Goal: Task Accomplishment & Management: Manage account settings

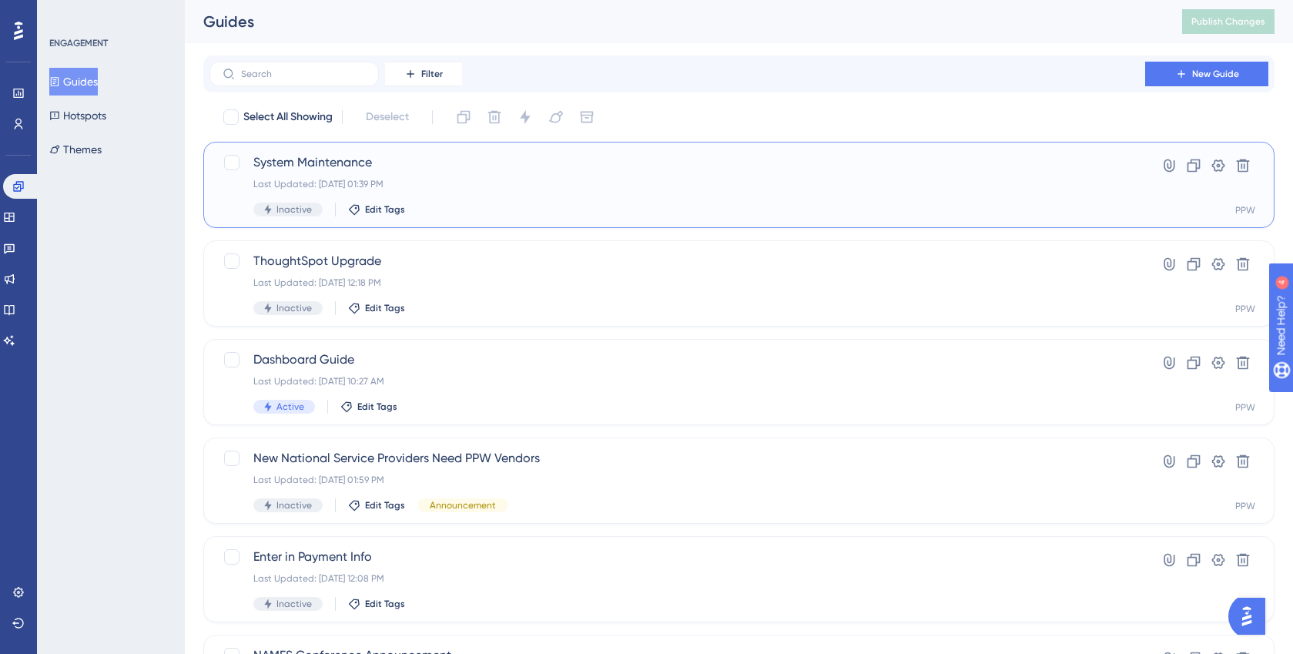
click at [343, 174] on div "System Maintenance Last Updated: Aug 18 2025, 01:39 PM Inactive Edit Tags" at bounding box center [677, 184] width 848 height 63
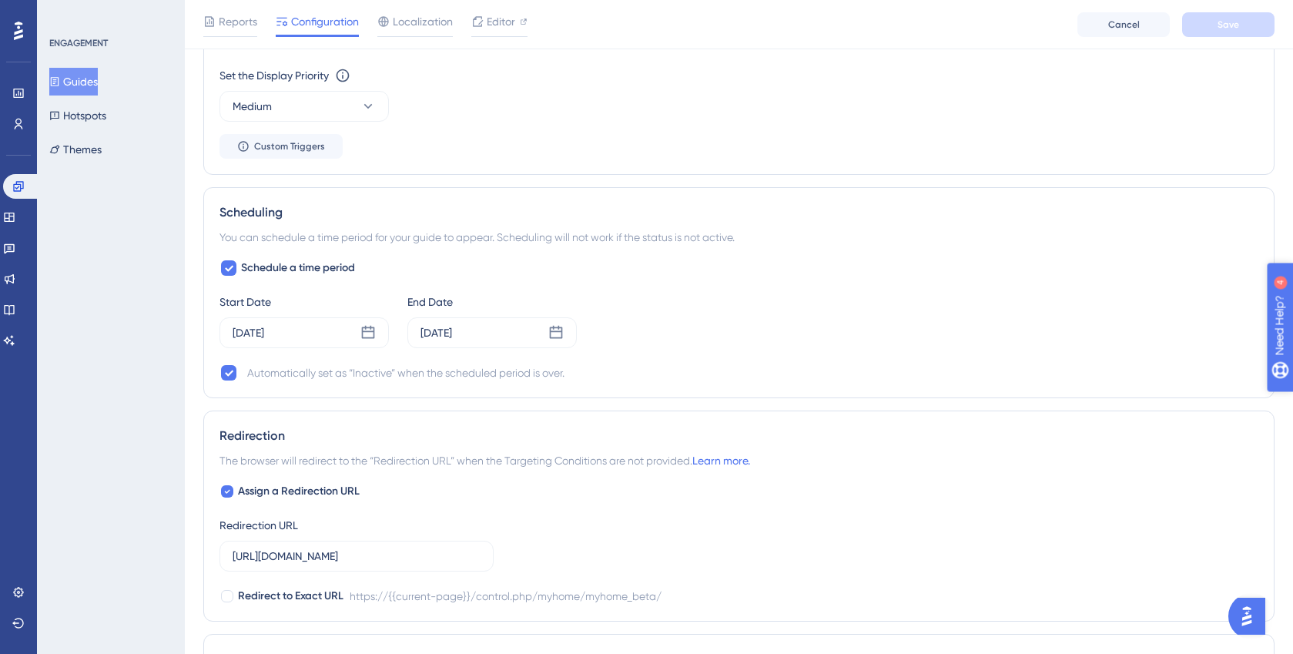
scroll to position [1002, 0]
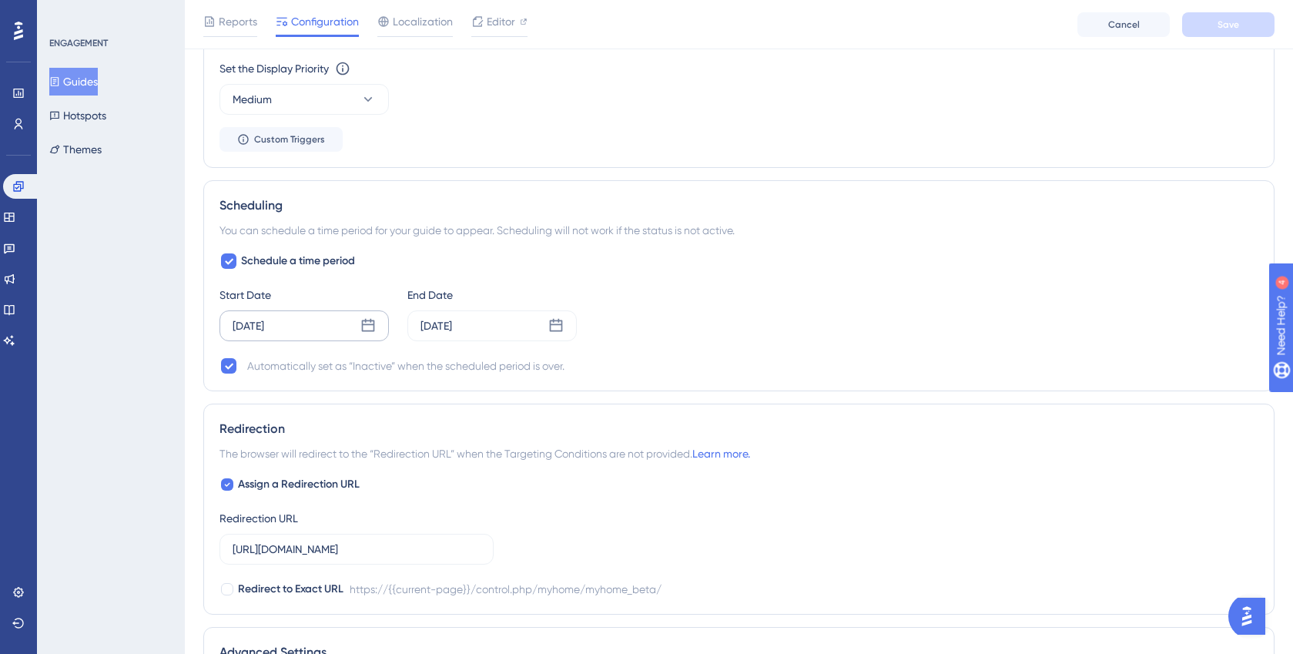
click at [371, 328] on icon at bounding box center [367, 325] width 15 height 15
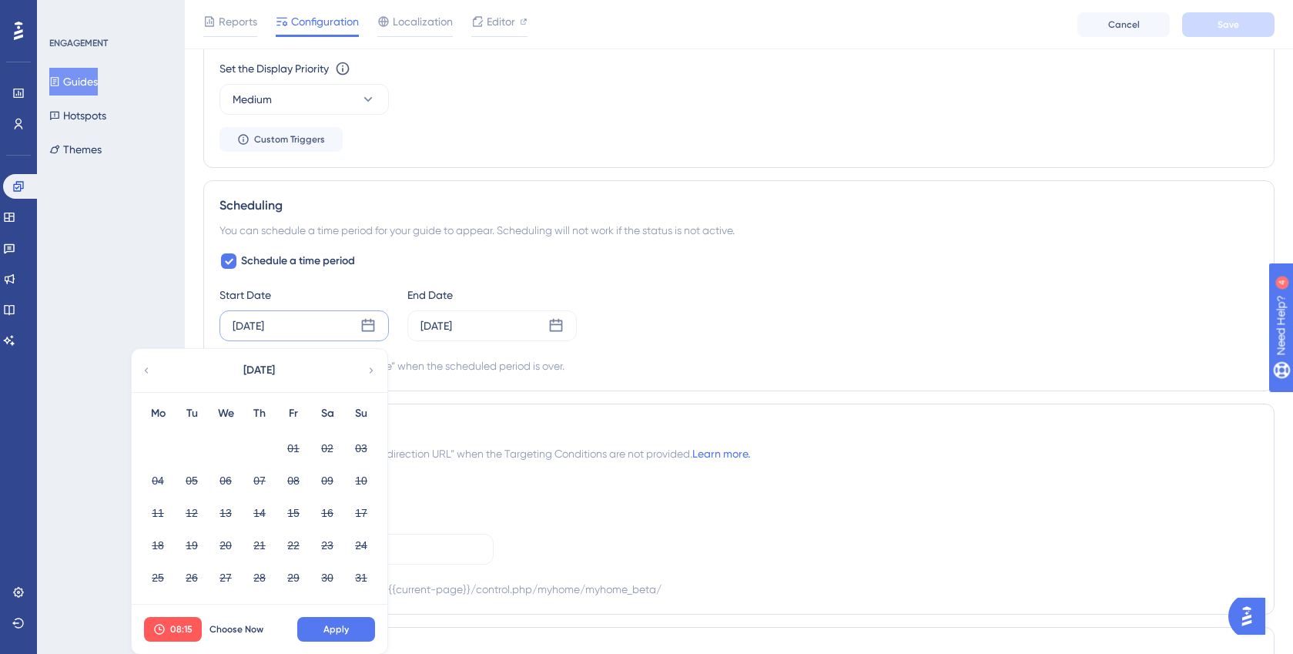
click at [554, 286] on div "End Date" at bounding box center [491, 295] width 169 height 18
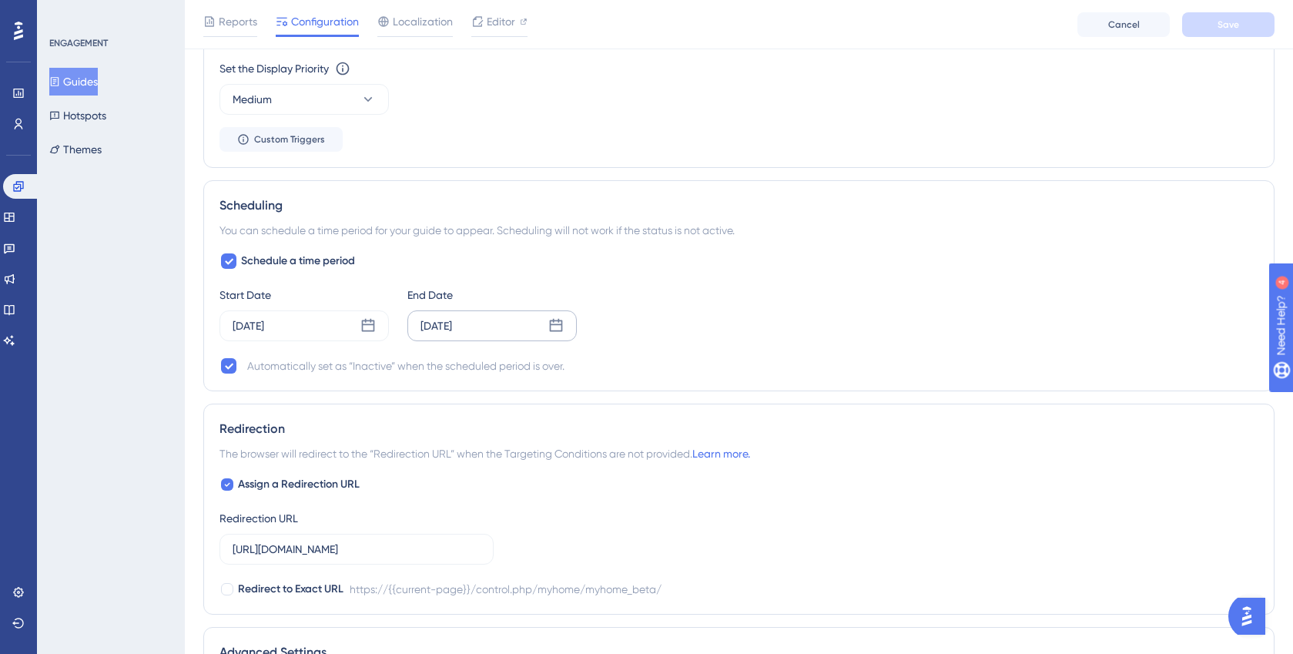
click at [558, 330] on icon at bounding box center [556, 325] width 13 height 13
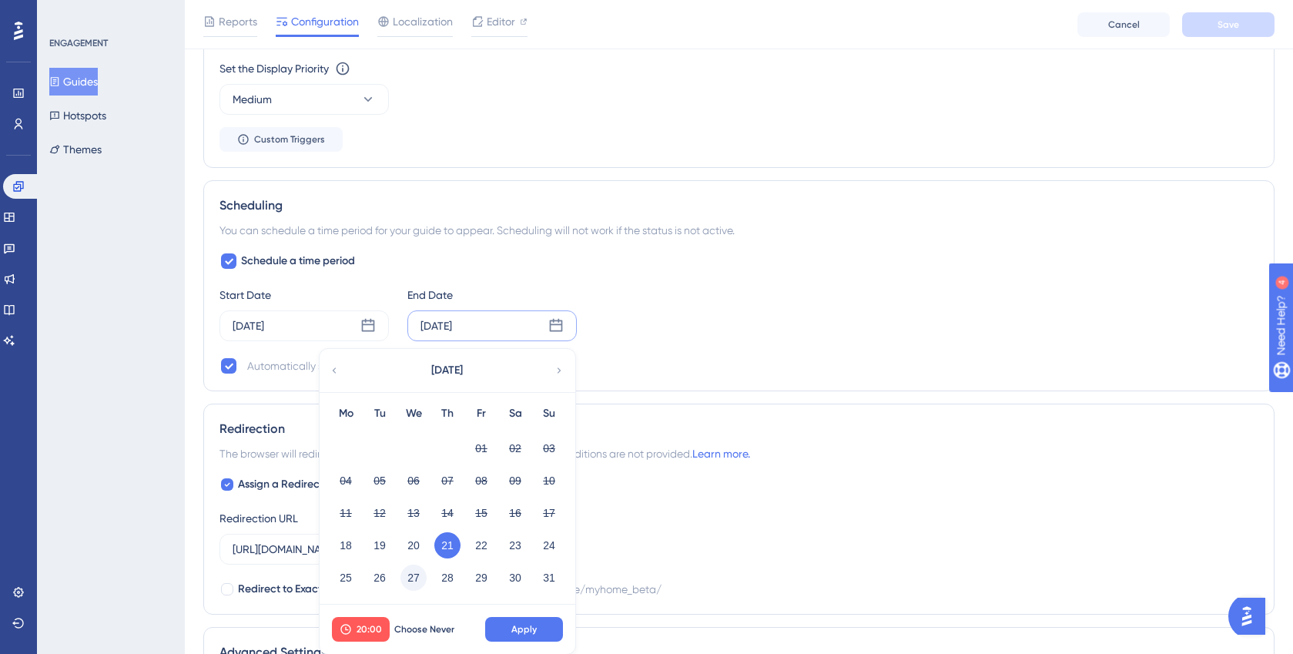
click at [411, 578] on button "27" at bounding box center [413, 577] width 26 height 26
click at [520, 626] on span "Apply" at bounding box center [523, 629] width 25 height 12
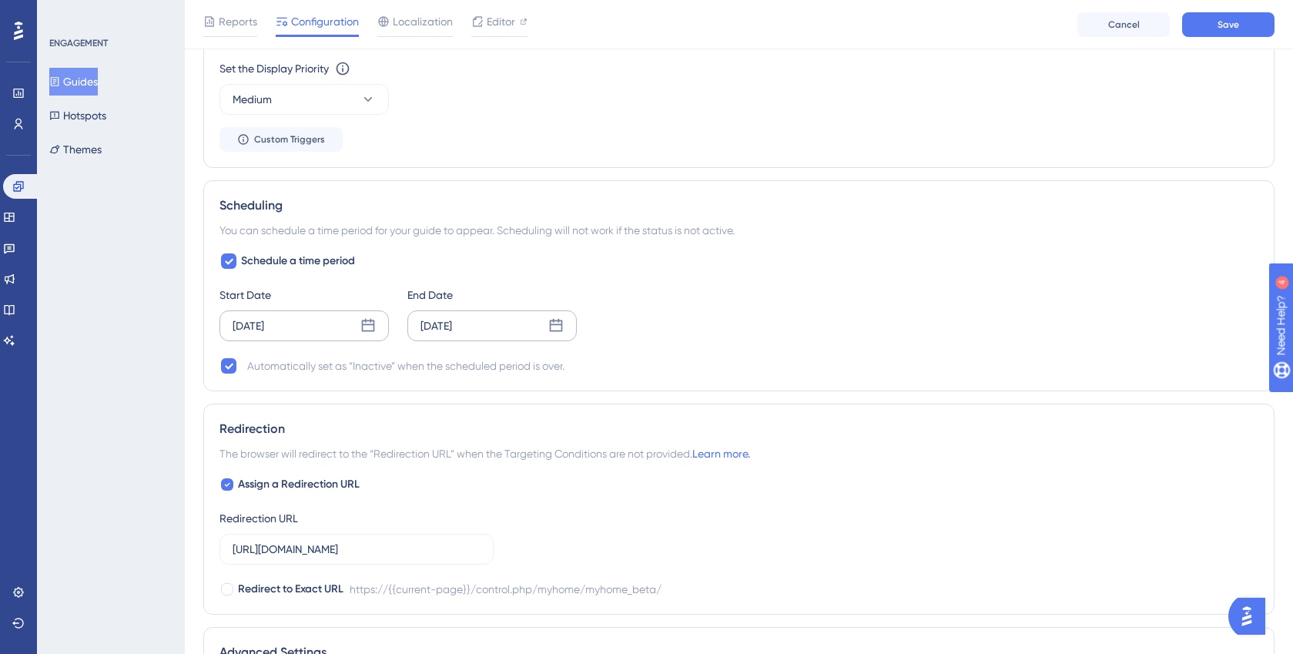
click at [372, 327] on icon at bounding box center [367, 325] width 15 height 15
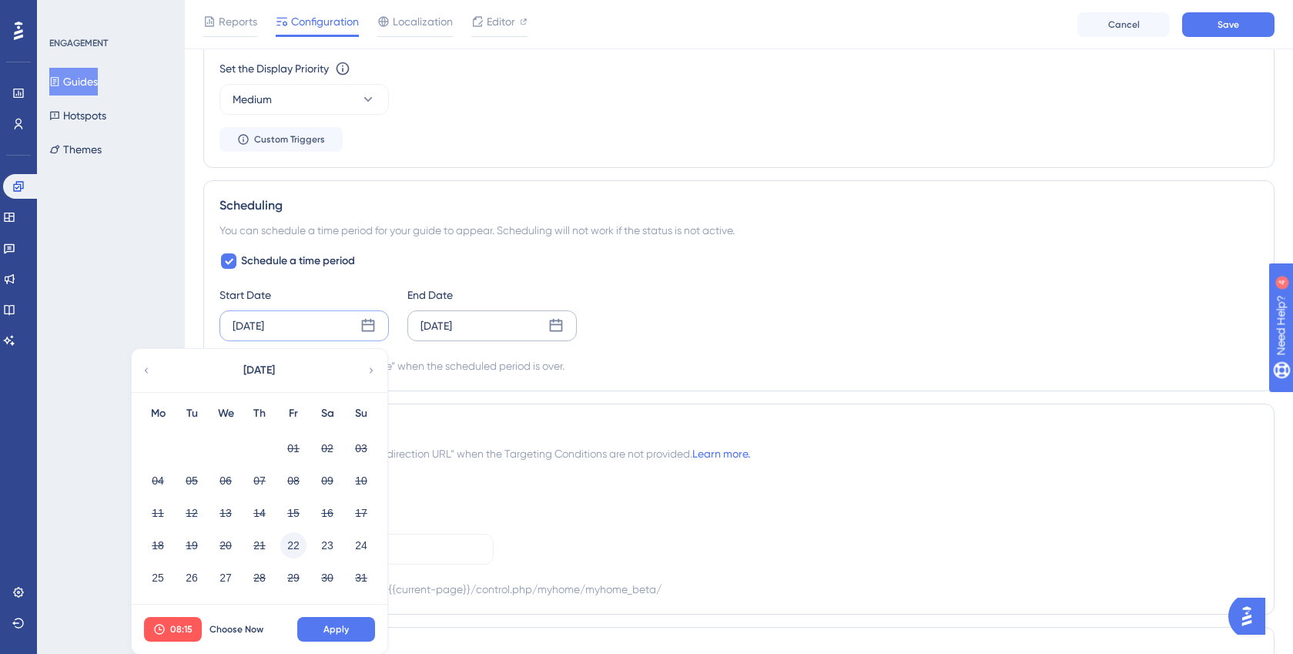
click at [292, 546] on button "22" at bounding box center [293, 545] width 26 height 26
click at [352, 629] on button "Apply" at bounding box center [336, 629] width 78 height 25
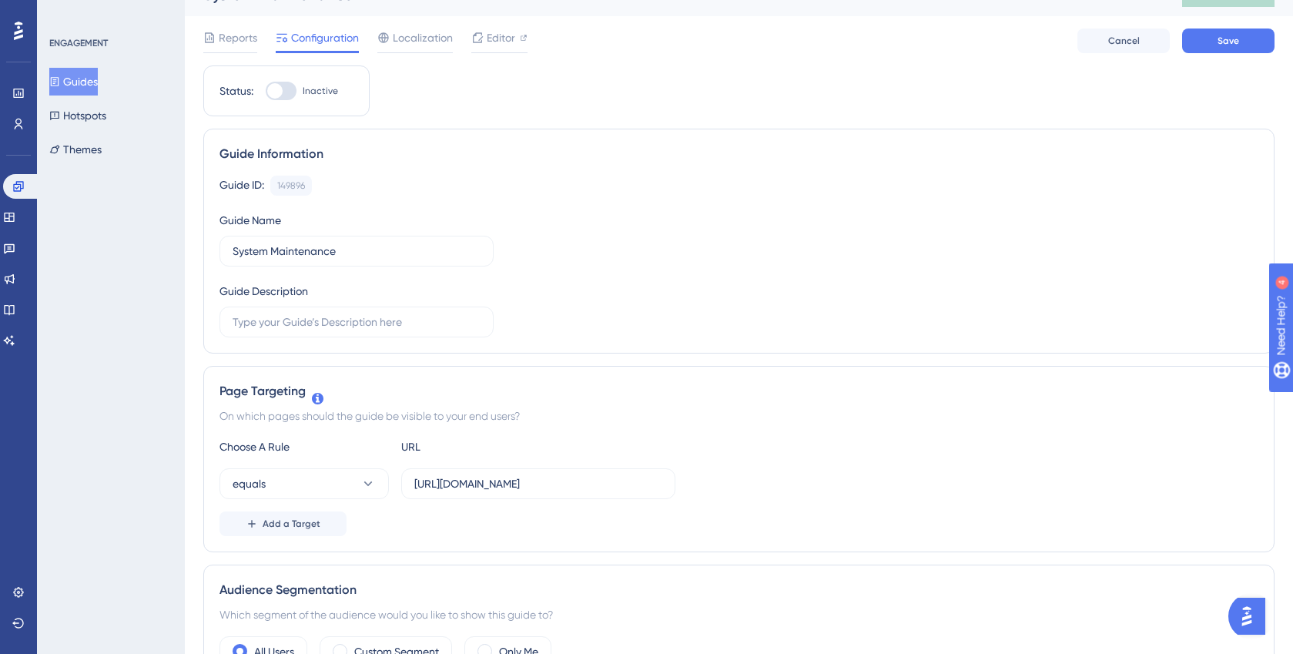
scroll to position [0, 0]
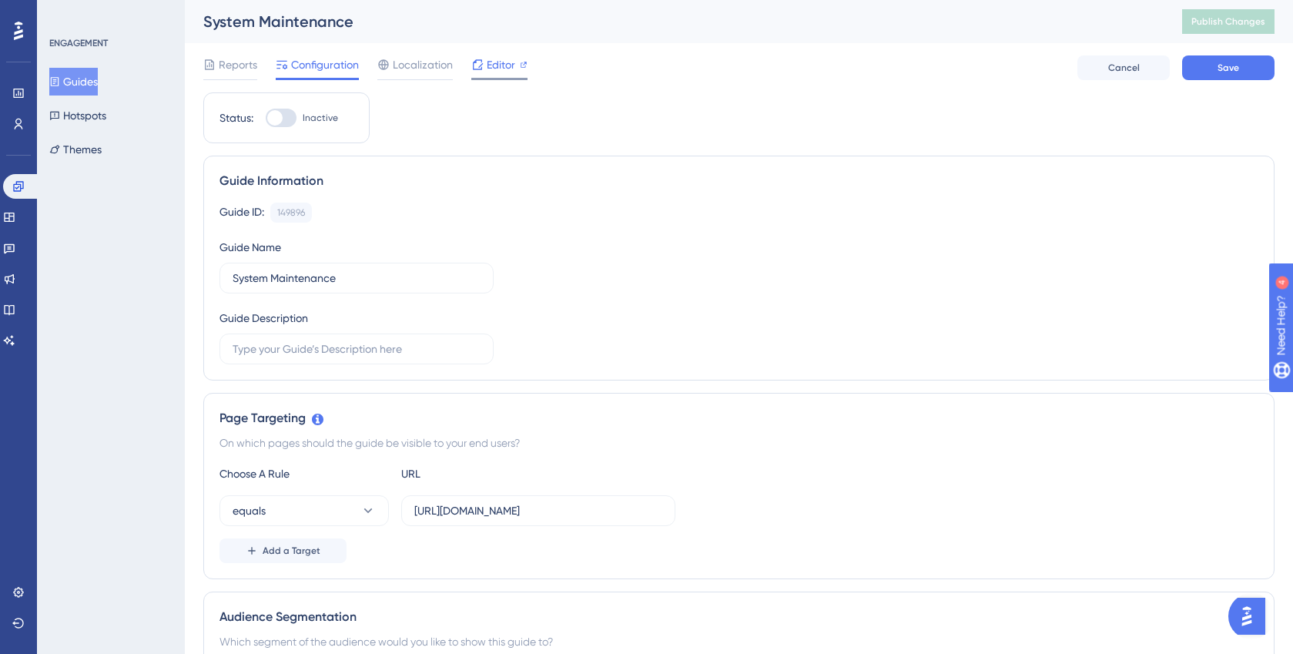
click at [508, 66] on span "Editor" at bounding box center [501, 64] width 28 height 18
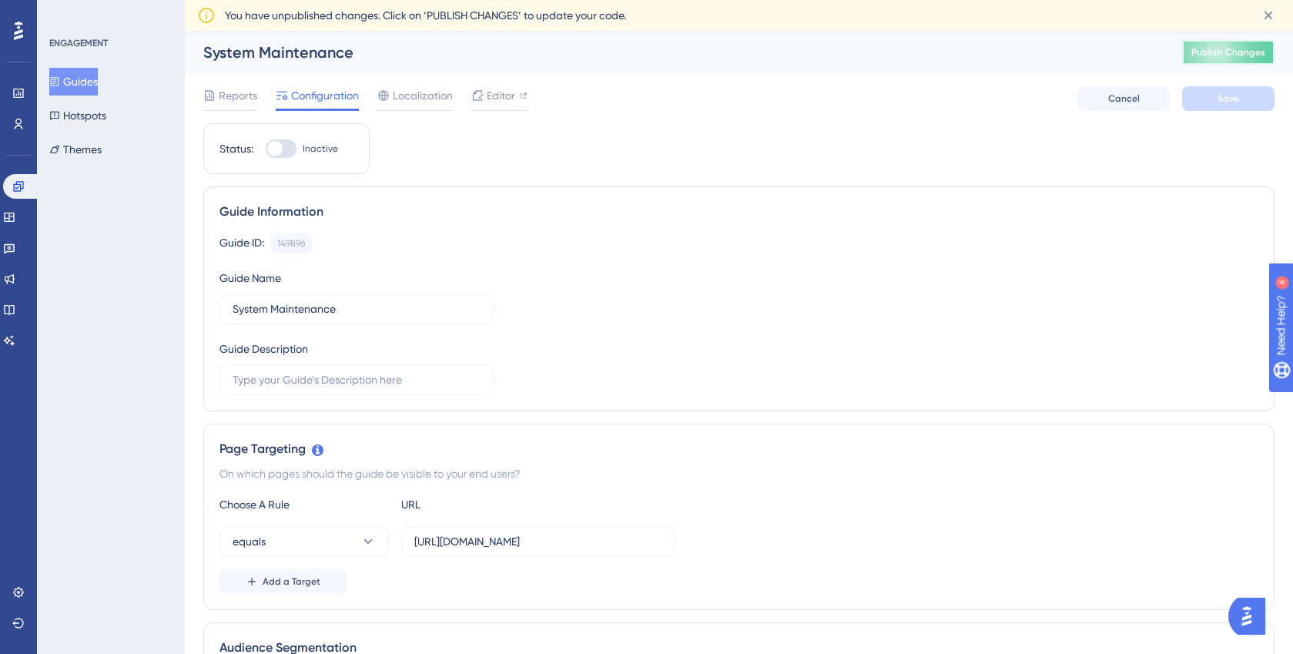
click at [1237, 53] on span "Publish Changes" at bounding box center [1228, 52] width 74 height 12
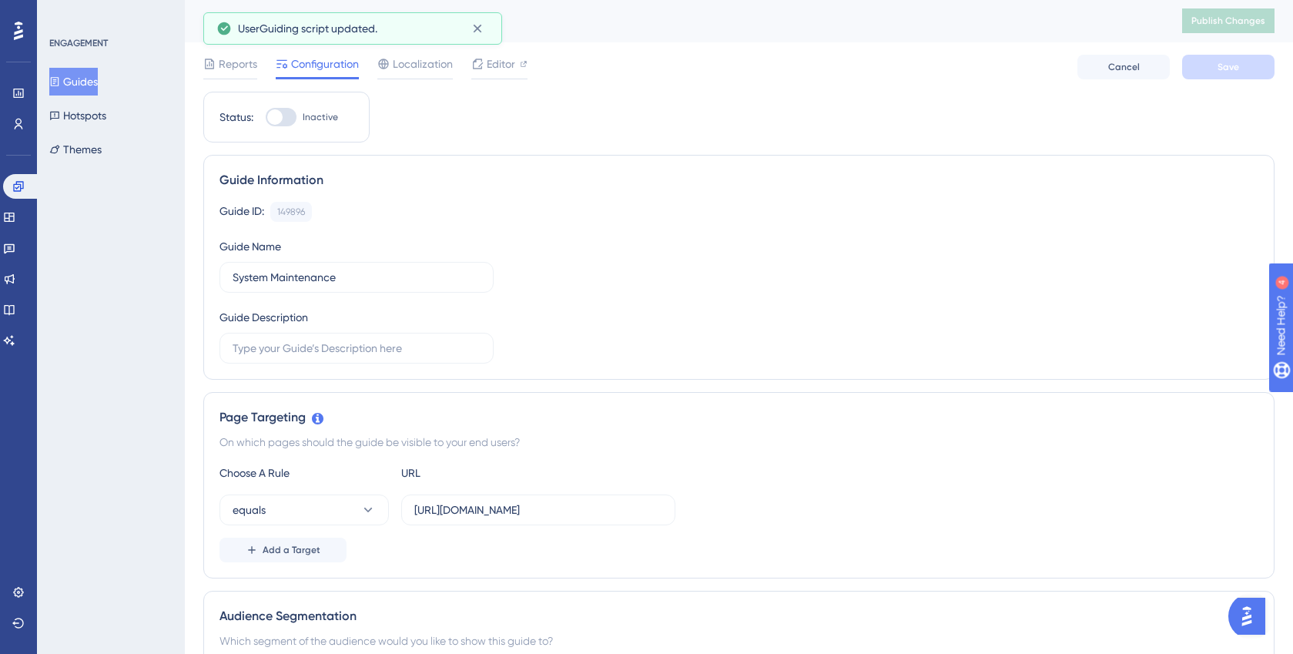
scroll to position [6, 0]
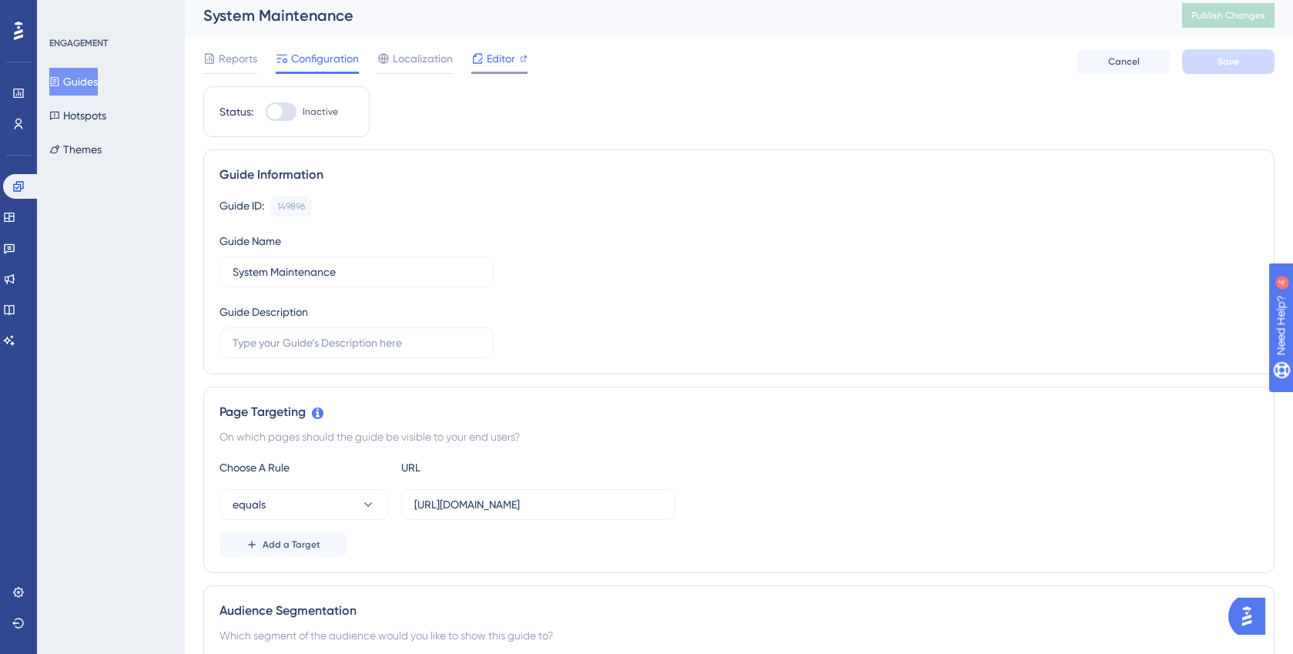
click at [494, 61] on span "Editor" at bounding box center [501, 58] width 28 height 18
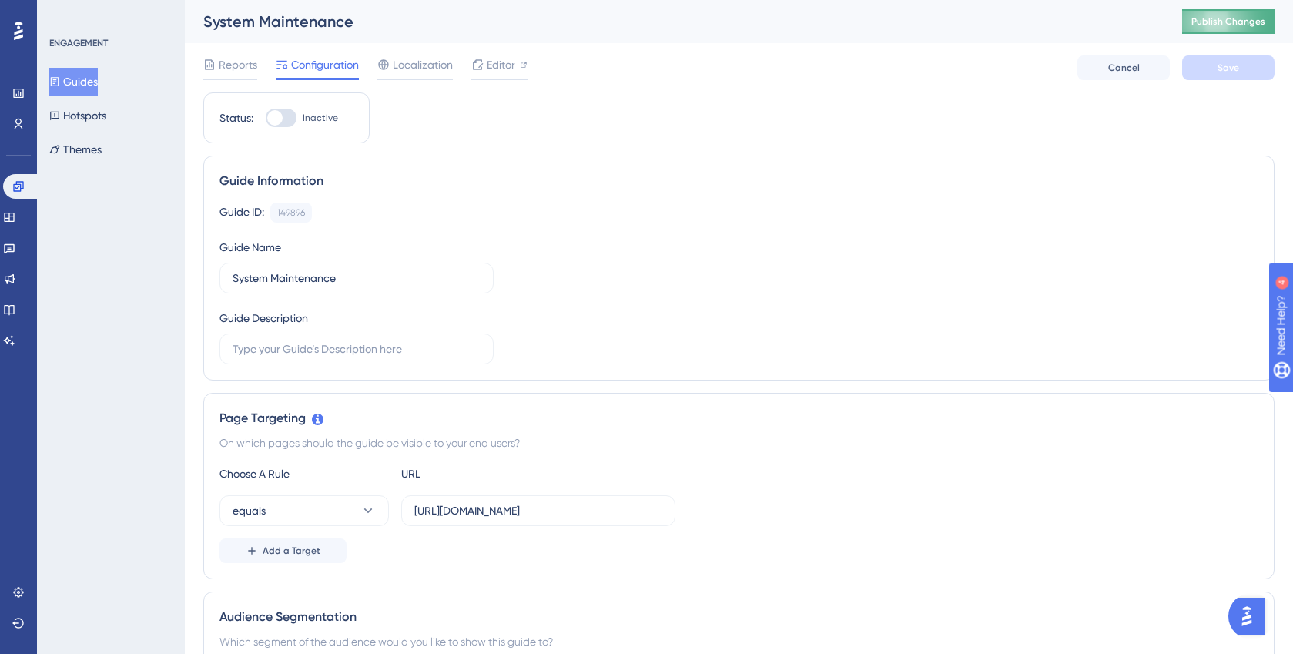
click at [1234, 23] on span "Publish Changes" at bounding box center [1228, 21] width 74 height 12
click at [289, 119] on div at bounding box center [281, 118] width 31 height 18
click at [266, 119] on input "Inactive" at bounding box center [265, 118] width 1 height 1
checkbox input "true"
click at [1244, 70] on button "Save" at bounding box center [1228, 67] width 92 height 25
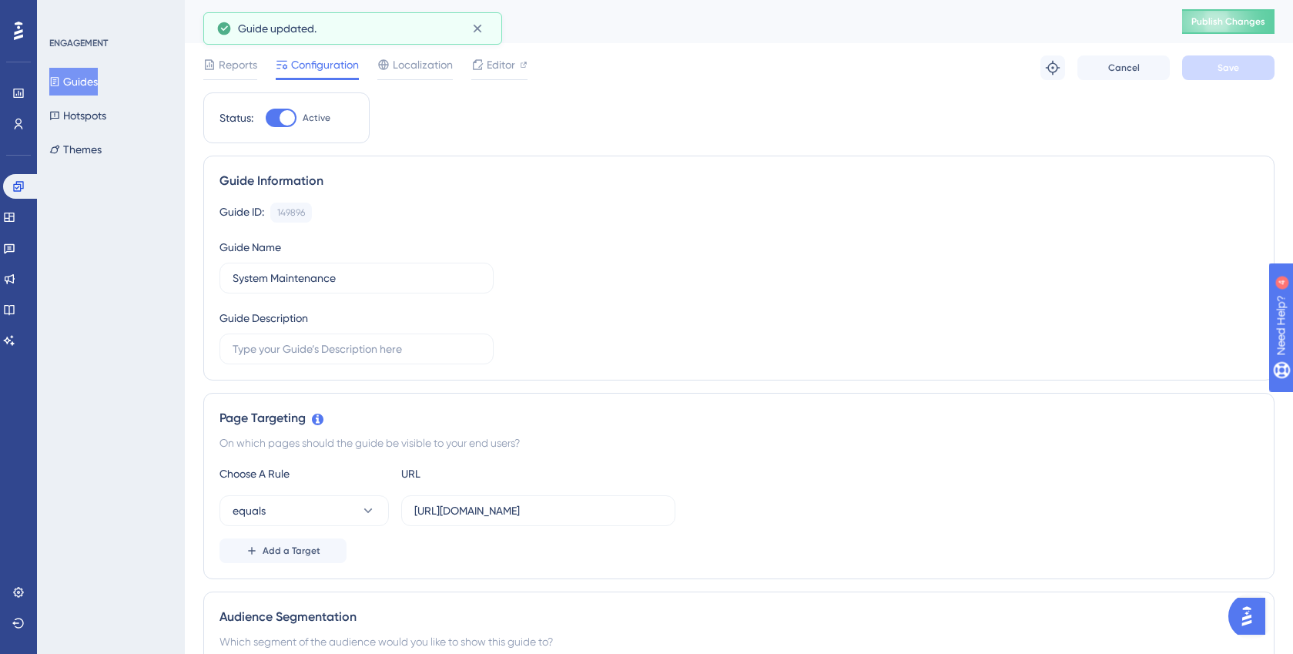
scroll to position [3, 0]
click at [1243, 19] on span "Publish Changes" at bounding box center [1228, 18] width 74 height 12
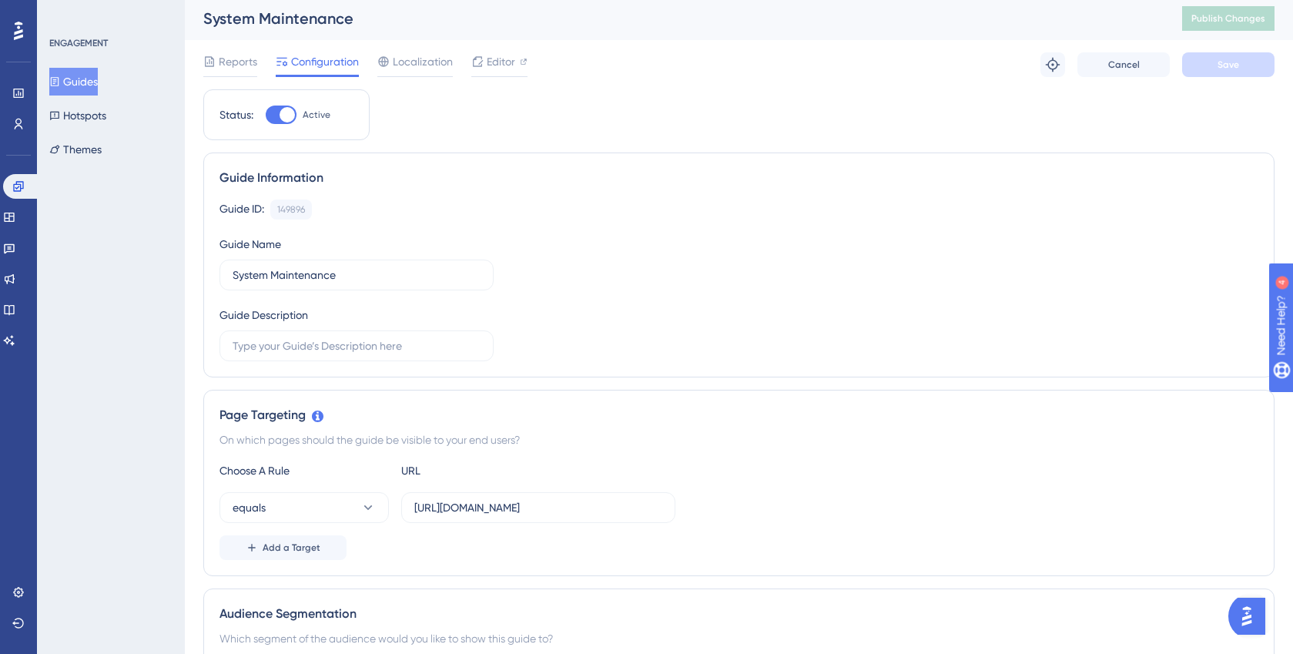
click at [79, 79] on button "Guides" at bounding box center [73, 82] width 49 height 28
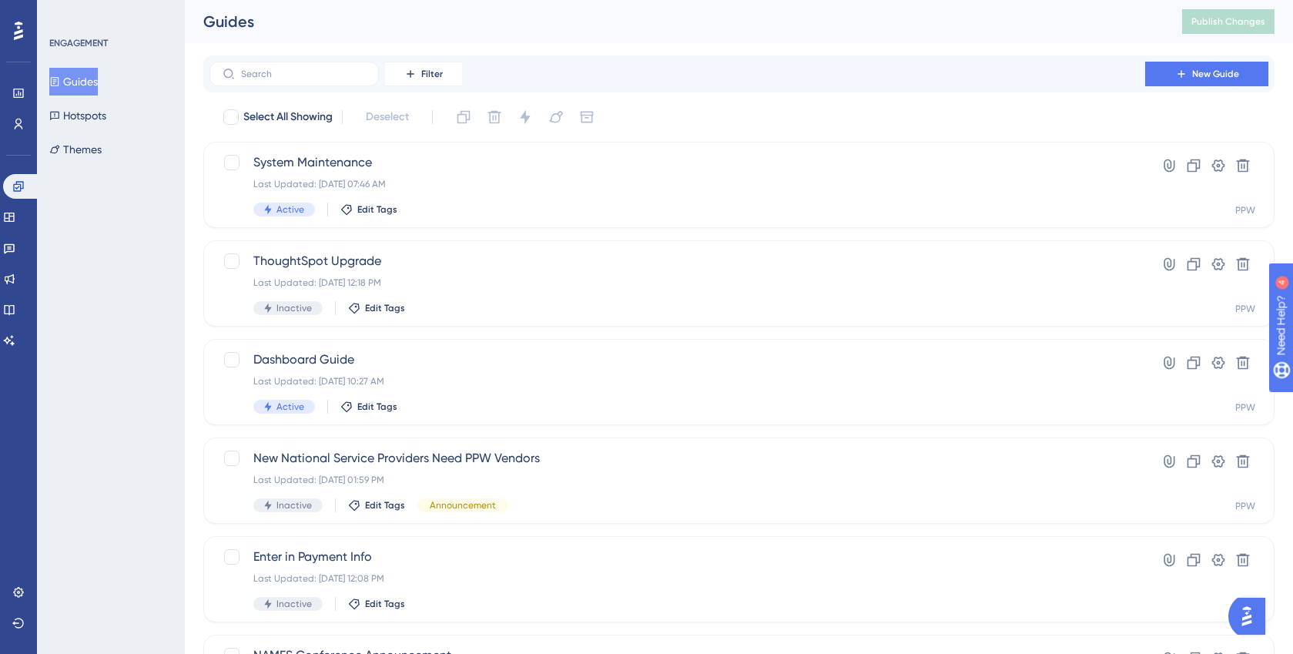
scroll to position [1, 0]
click at [22, 624] on icon at bounding box center [18, 623] width 12 height 12
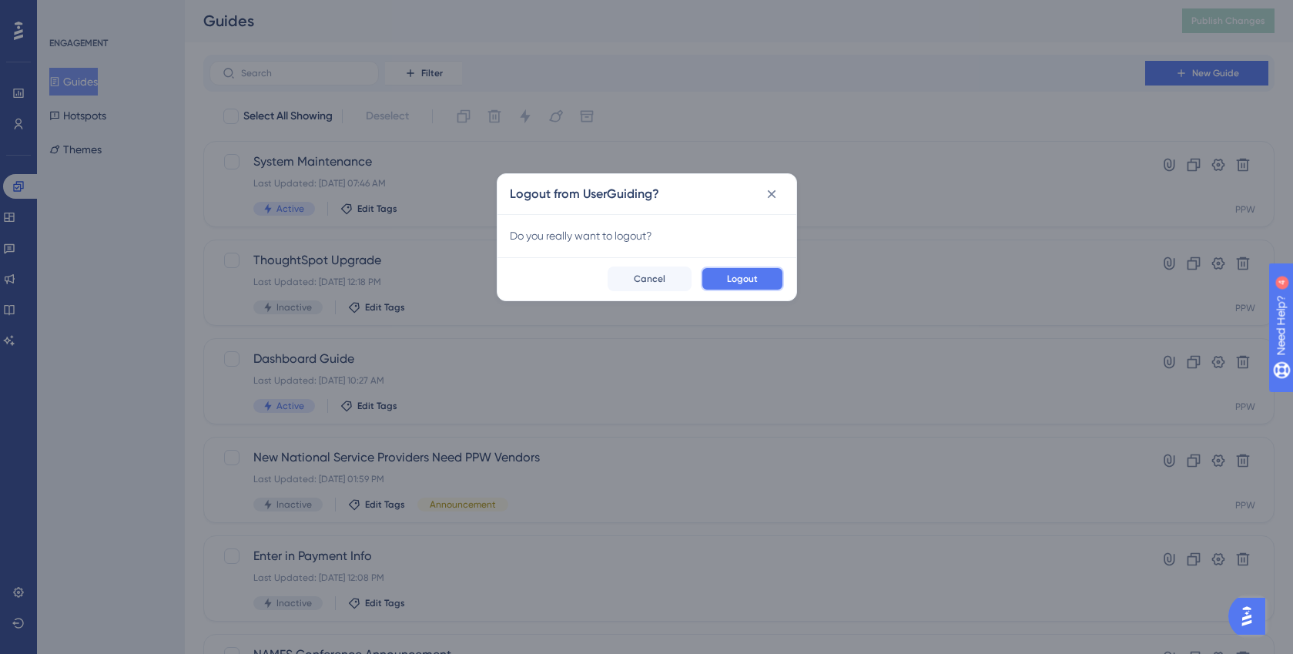
click at [748, 282] on span "Logout" at bounding box center [742, 279] width 31 height 12
